Goal: Check status: Check status

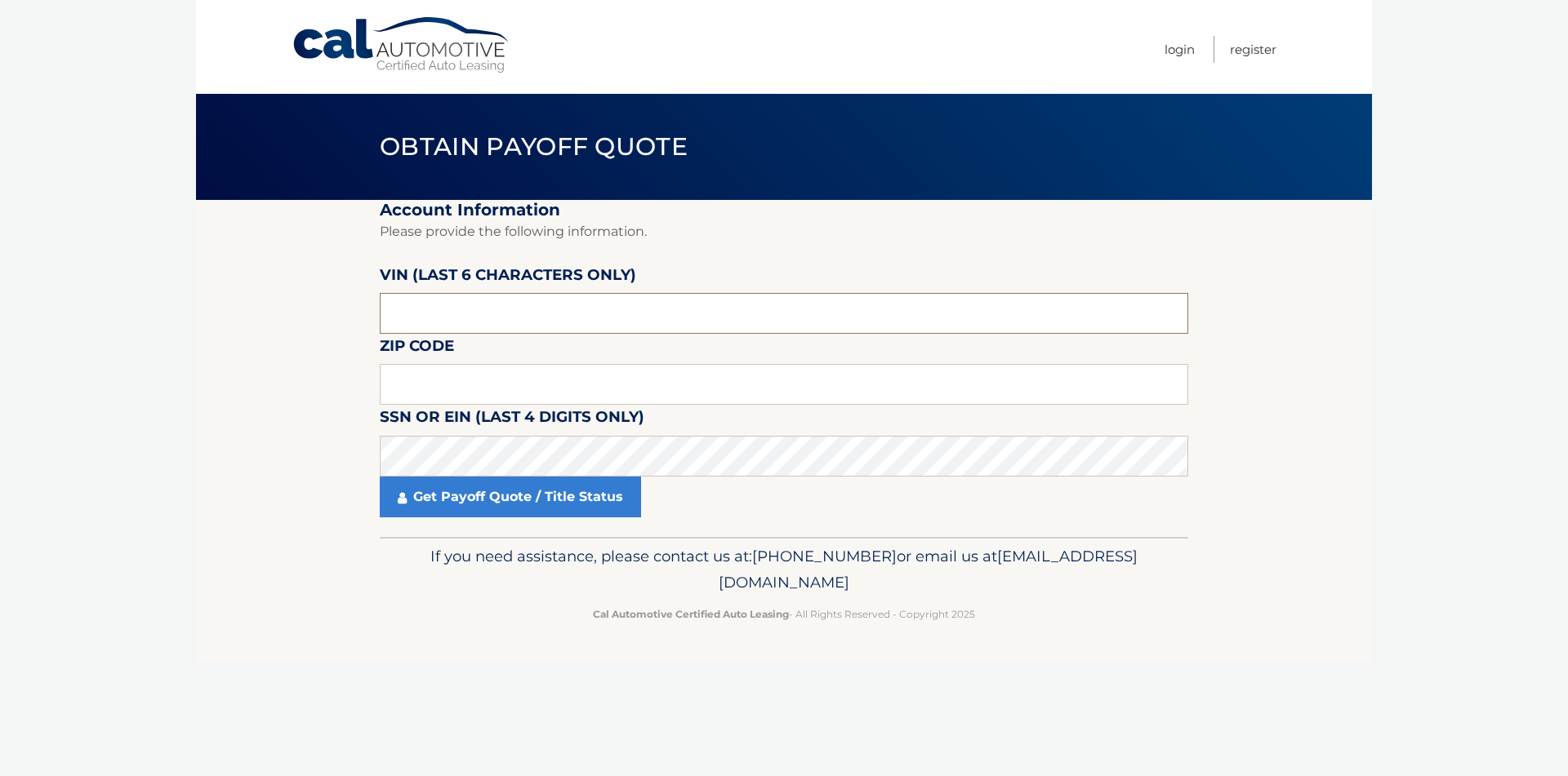
click at [573, 316] on input "text" at bounding box center [784, 313] width 809 height 41
type input "914439"
click at [481, 383] on input "text" at bounding box center [784, 384] width 809 height 41
type input "33473"
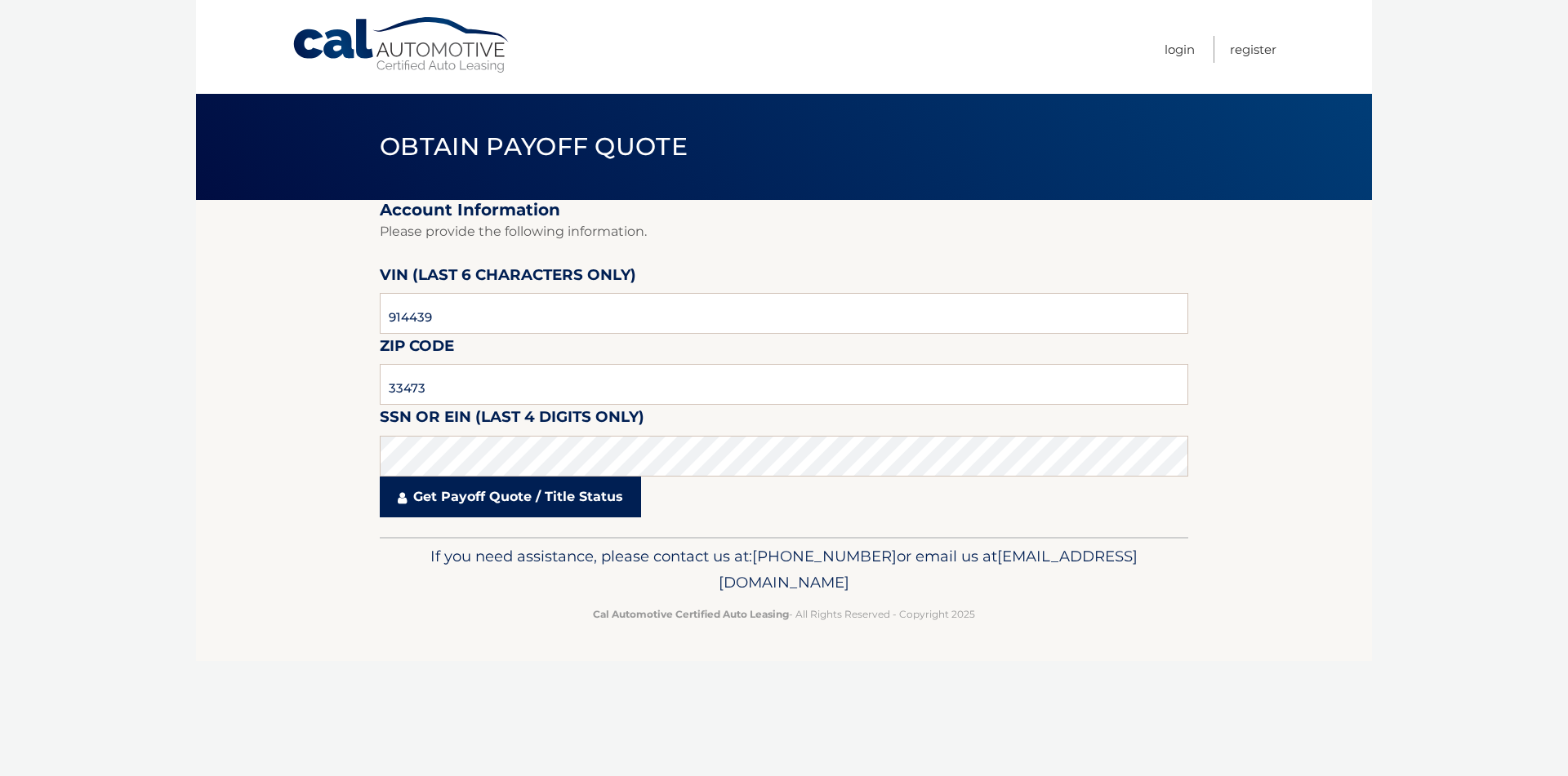
click at [450, 494] on link "Get Payoff Quote / Title Status" at bounding box center [510, 497] width 262 height 41
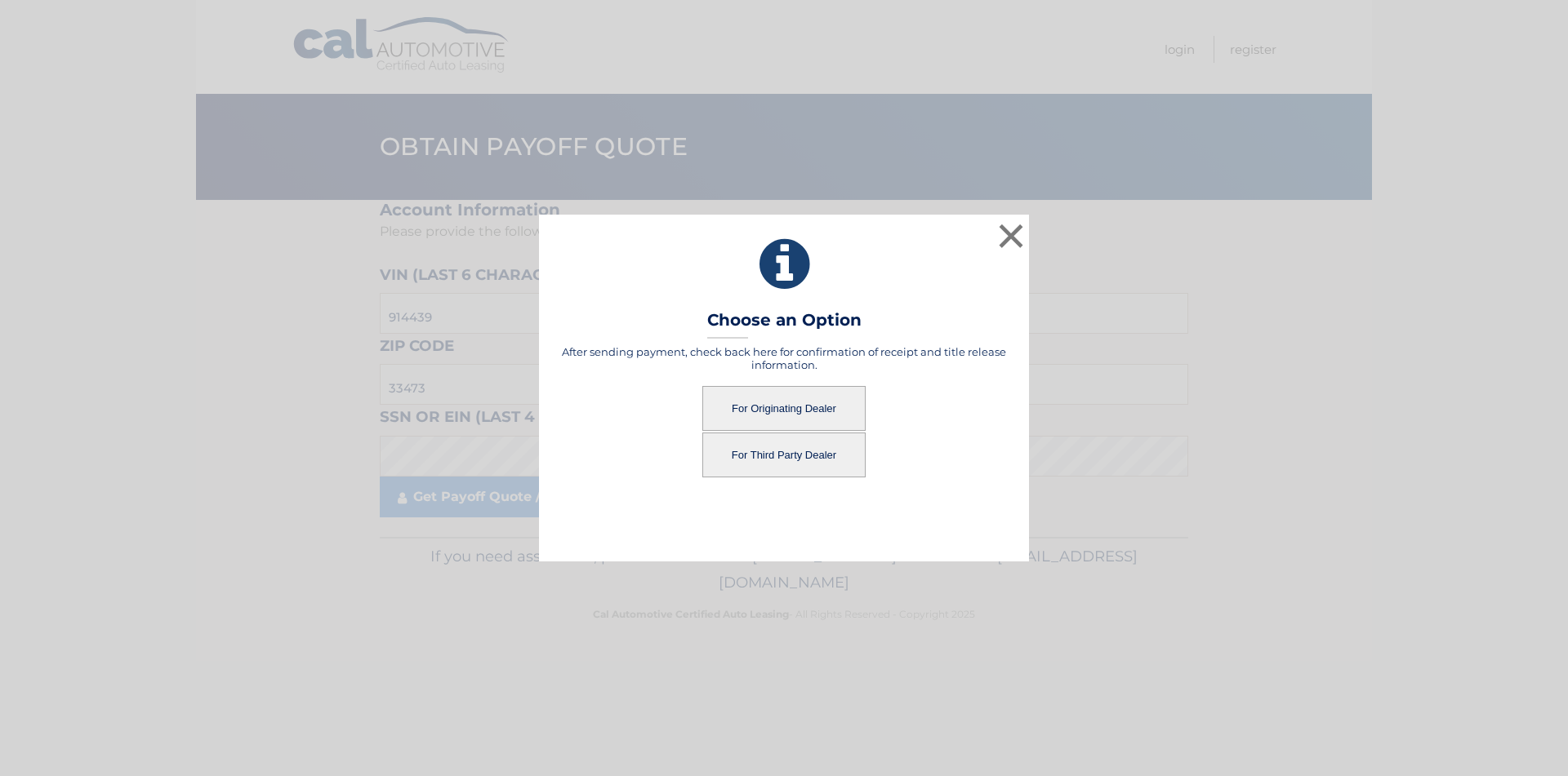
click at [777, 408] on button "For Originating Dealer" at bounding box center [783, 408] width 163 height 45
click at [820, 418] on button "For Originating Dealer" at bounding box center [783, 408] width 163 height 45
click at [768, 404] on button "For Originating Dealer" at bounding box center [783, 408] width 163 height 45
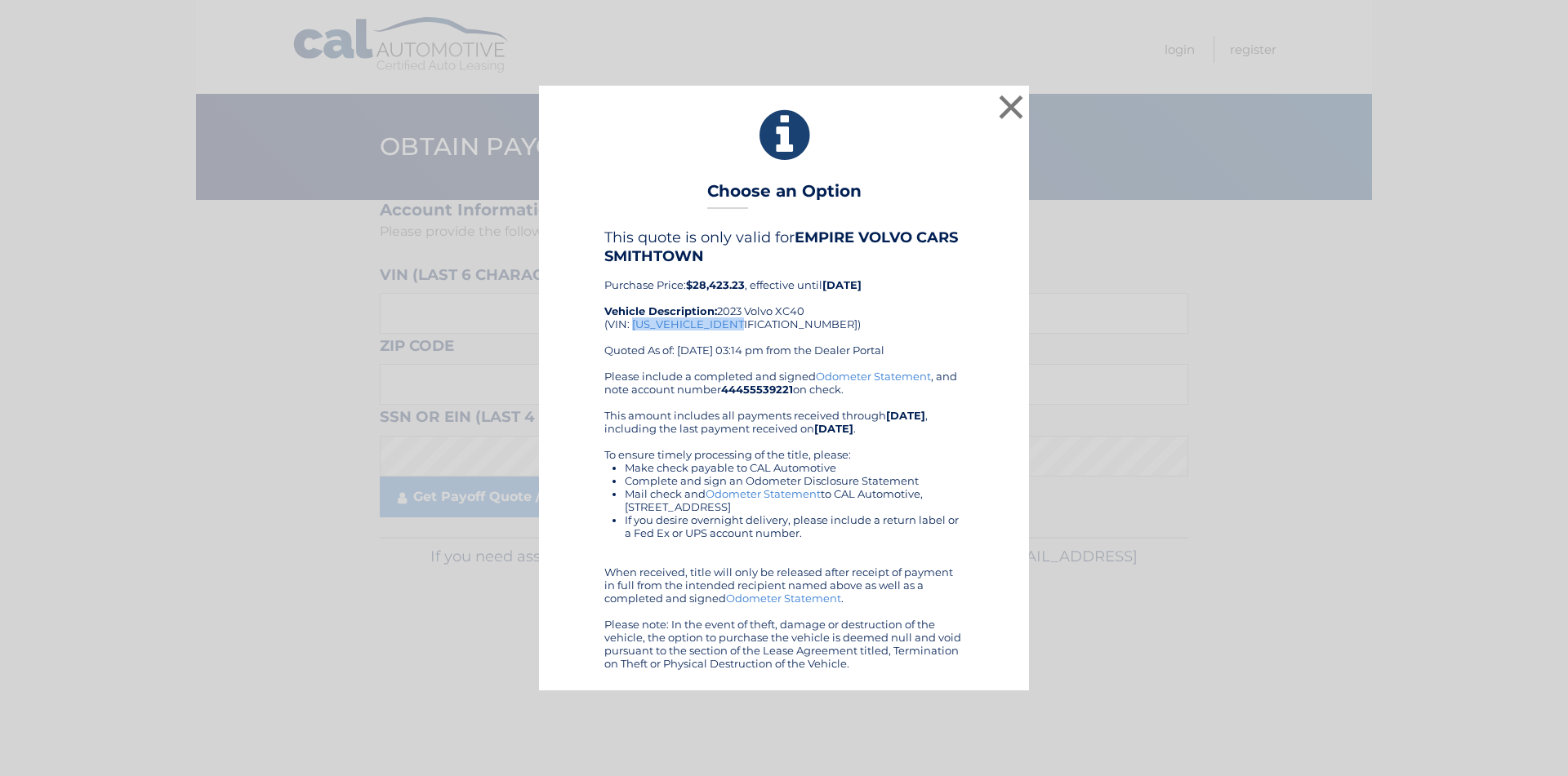
drag, startPoint x: 740, startPoint y: 321, endPoint x: 632, endPoint y: 322, distance: 108.0
click at [632, 322] on div "This quote is only valid for EMPIRE VOLVO CARS SMITHTOWN Purchase Price: $28,42…" at bounding box center [784, 299] width 359 height 140
copy div "[US_VEHICLE_IDENTIFICATION_NUMBER]"
